Goal: Ask a question

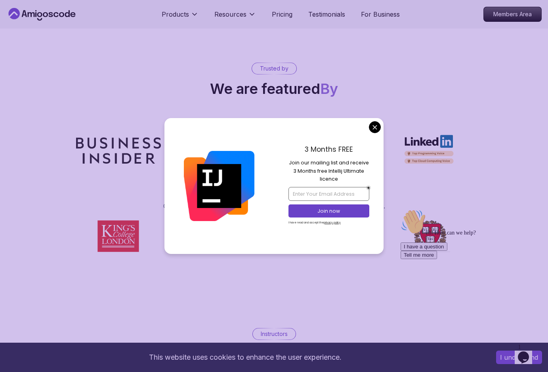
scroll to position [4197, 0]
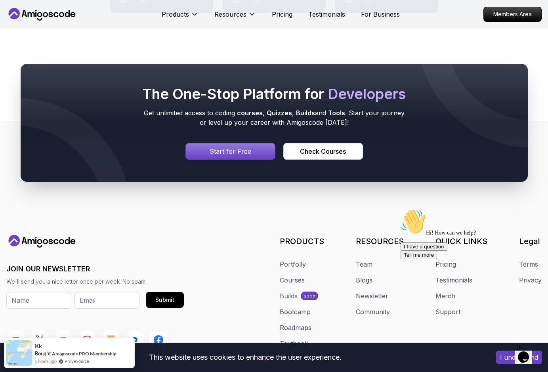
scroll to position [4523, 0]
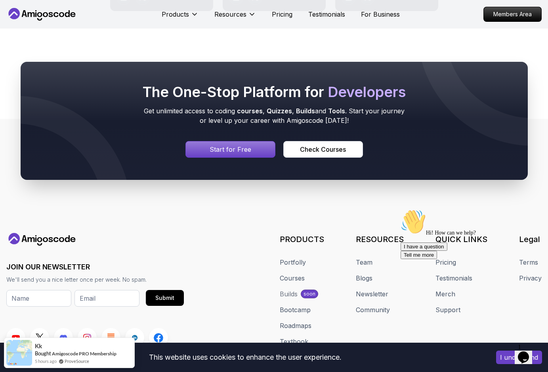
drag, startPoint x: 522, startPoint y: 213, endPoint x: 486, endPoint y: 208, distance: 36.9
click at [486, 209] on div "Hi! How can we help? I have a question Tell me more" at bounding box center [471, 234] width 143 height 50
drag, startPoint x: 127, startPoint y: 8, endPoint x: 328, endPoint y: 289, distance: 345.0
click at [329, 288] on div "JOIN OUR NEWSLETTER We'll send you a nice letter once per week. No spam. Submit…" at bounding box center [273, 318] width 535 height 171
click at [529, 351] on icon "$i18n('chat', 'chat_widget')" at bounding box center [523, 357] width 11 height 12
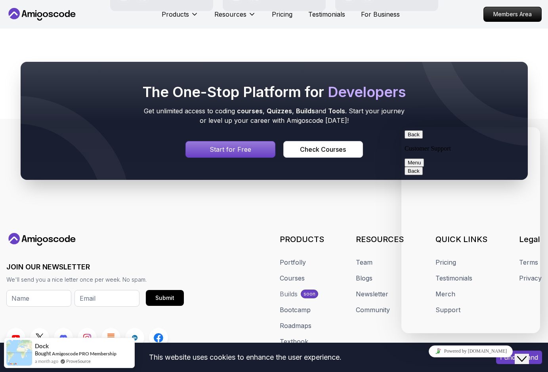
click at [210, 259] on div "JOIN OUR NEWSLETTER We'll send you a nice letter once per week. No spam. Submit…" at bounding box center [273, 290] width 535 height 114
click at [424, 158] on button "Menu" at bounding box center [413, 162] width 19 height 8
click at [401, 127] on textarea at bounding box center [401, 127] width 0 height 0
paste textarea "Hi I hope you're doing well! I'm a guest blogger working with multiple high-qua…"
type textarea "Hi I hope you're doing well! I'm a guest blogger working with multiple high-qua…"
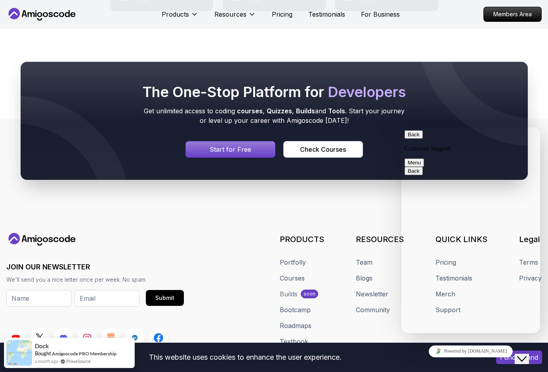
scroll to position [32, 0]
click at [424, 158] on button "Menu" at bounding box center [413, 162] width 19 height 8
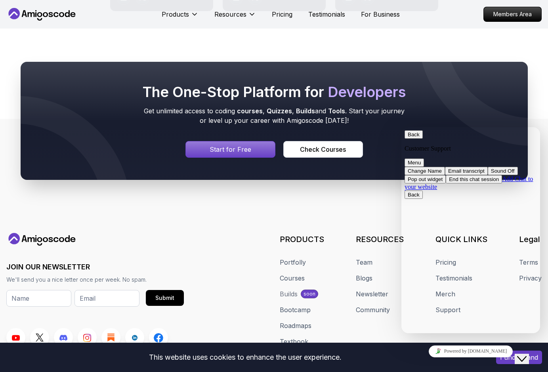
click at [445, 167] on button "Change Name" at bounding box center [424, 171] width 40 height 8
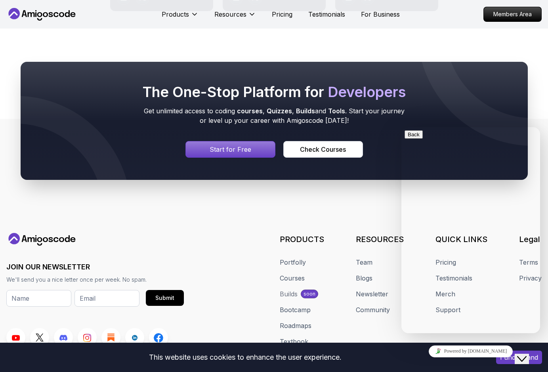
scroll to position [12, 0]
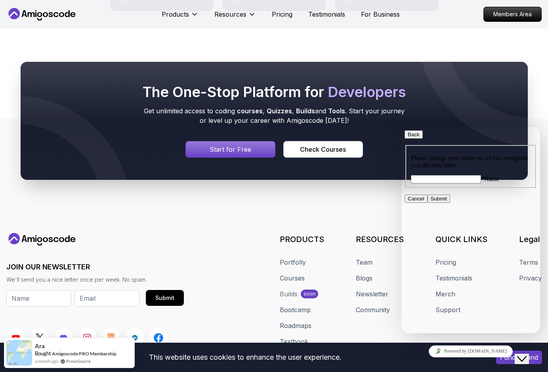
click at [427, 203] on button "Cancel" at bounding box center [415, 198] width 23 height 8
click at [412, 137] on button "Back" at bounding box center [413, 134] width 18 height 8
